Goal: Transaction & Acquisition: Purchase product/service

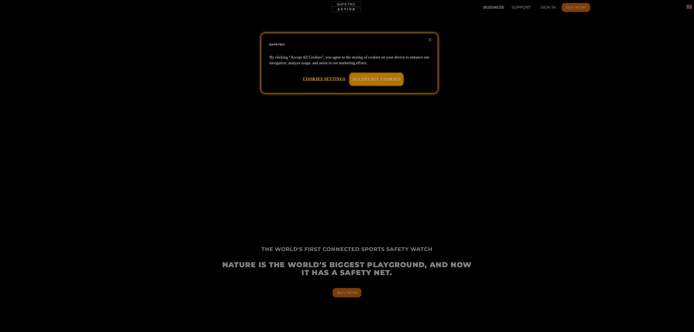
click at [392, 77] on button "Accept All Cookies" at bounding box center [377, 79] width 54 height 12
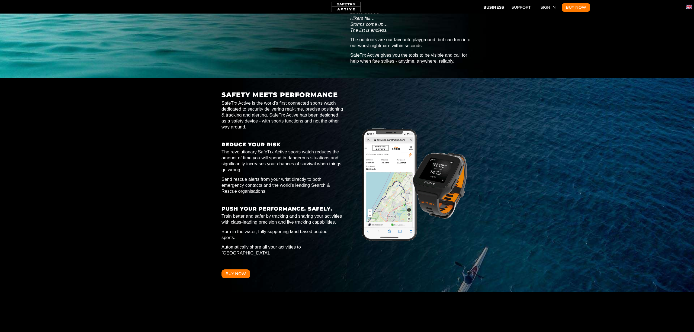
scroll to position [0, 1256]
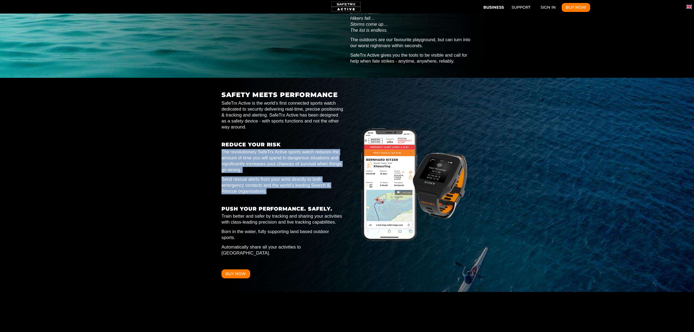
drag, startPoint x: 294, startPoint y: 143, endPoint x: 290, endPoint y: 196, distance: 53.3
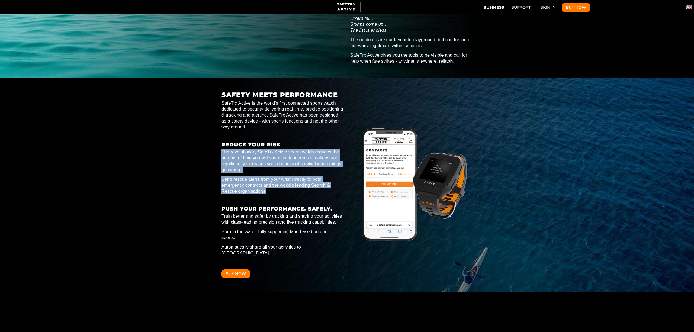
click at [290, 196] on div "SAFETY MEETS PERFORMANCE SafeTrx Active is the world’s first connected sports w…" at bounding box center [283, 184] width 122 height 187
click at [294, 198] on p "Safety Meets Performance" at bounding box center [283, 200] width 122 height 5
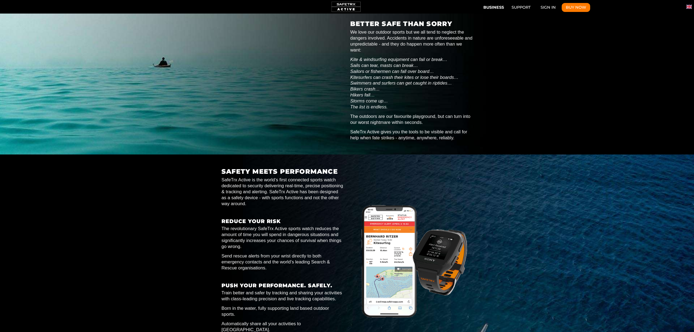
scroll to position [0, 0]
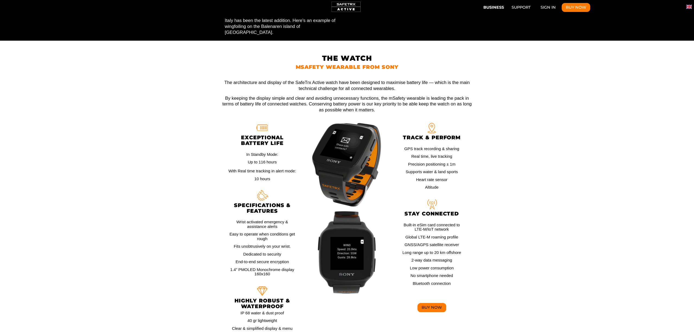
click at [431, 303] on button "Buy Now" at bounding box center [432, 307] width 29 height 9
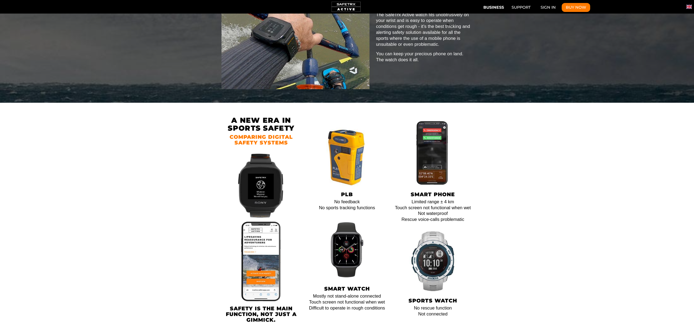
scroll to position [0, 2762]
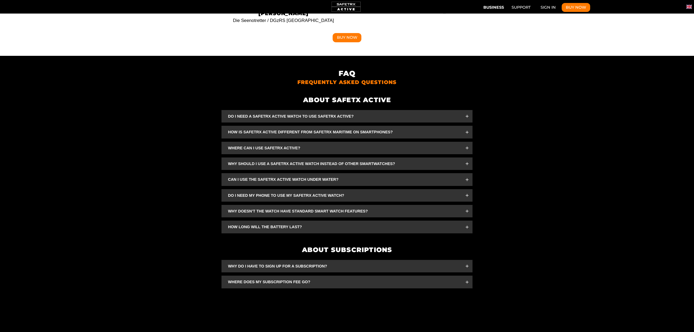
click at [250, 208] on span "Why doesn't the watch have standard smart watch features?" at bounding box center [343, 211] width 231 height 6
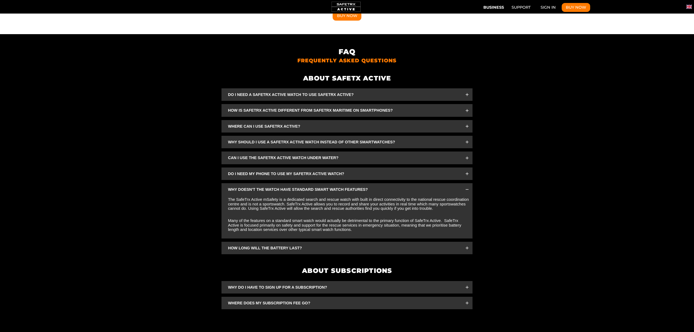
click at [272, 284] on span "Why do I have to sign up for a subscription?" at bounding box center [343, 287] width 231 height 6
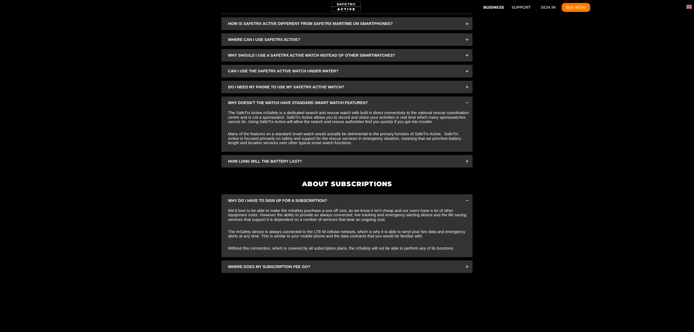
click at [242, 264] on span "Where does my subscription fee go?" at bounding box center [343, 267] width 231 height 6
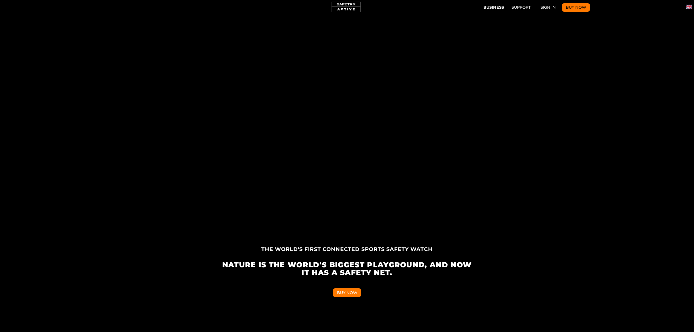
click at [572, 4] on button "Buy Now" at bounding box center [576, 7] width 29 height 9
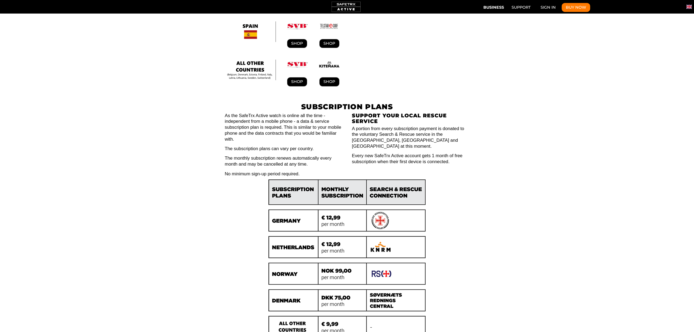
click at [383, 197] on img "Subscription Plans" at bounding box center [347, 259] width 163 height 164
click at [340, 197] on img "Subscription Plans" at bounding box center [347, 259] width 163 height 164
click at [309, 196] on img "Subscription Plans" at bounding box center [347, 259] width 163 height 164
click at [293, 197] on img "Subscription Plans" at bounding box center [347, 259] width 163 height 164
click at [396, 204] on img "Subscription Plans" at bounding box center [347, 259] width 163 height 164
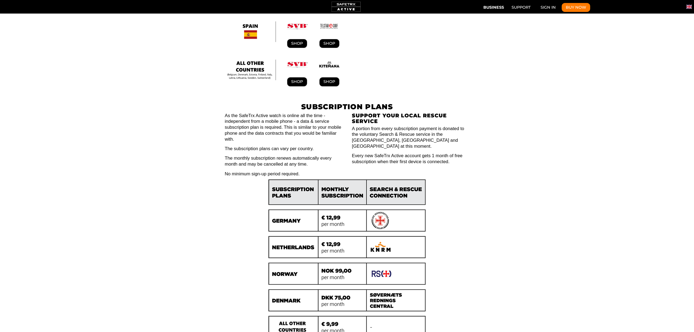
click at [381, 225] on img "Subscription Plans" at bounding box center [347, 259] width 163 height 164
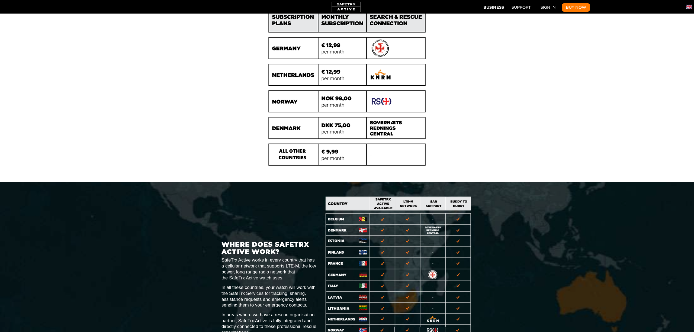
click at [345, 269] on img "Where does it work" at bounding box center [399, 288] width 148 height 185
click at [362, 269] on img "Where does it work" at bounding box center [399, 288] width 148 height 185
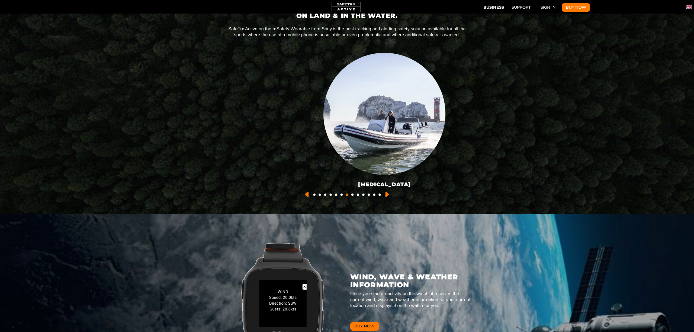
click at [369, 322] on button "Buy Now" at bounding box center [364, 326] width 29 height 9
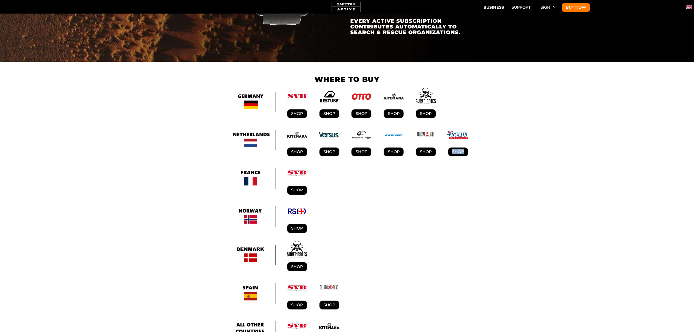
scroll to position [0, 2511]
click at [521, 9] on link "Support" at bounding box center [521, 7] width 27 height 9
